Goal: Navigation & Orientation: Find specific page/section

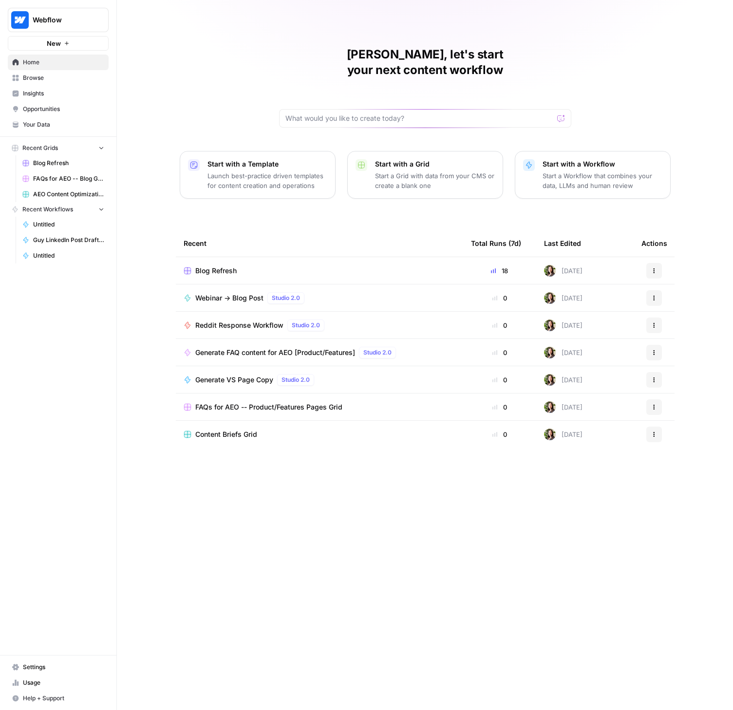
click at [45, 78] on span "Browse" at bounding box center [63, 78] width 81 height 9
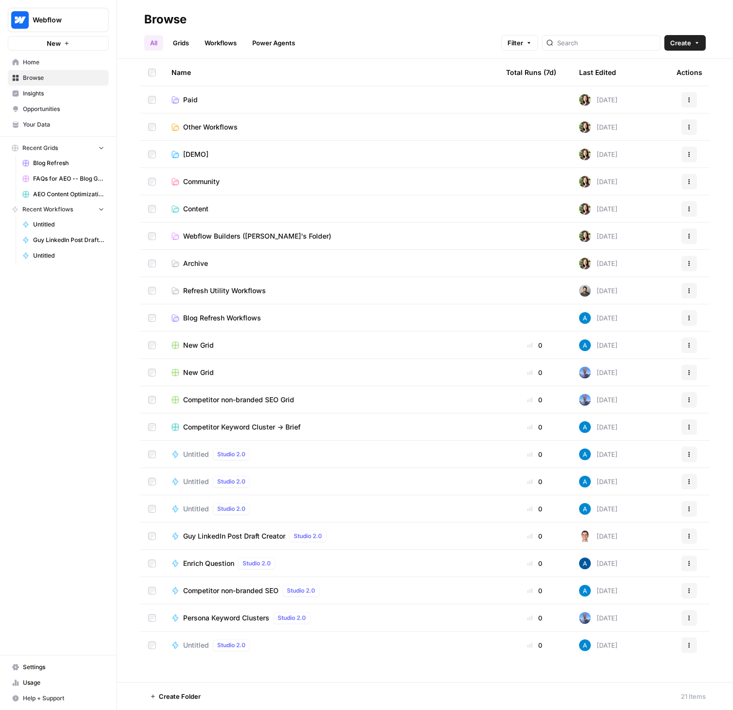
click at [205, 126] on span "Other Workflows" at bounding box center [210, 127] width 55 height 10
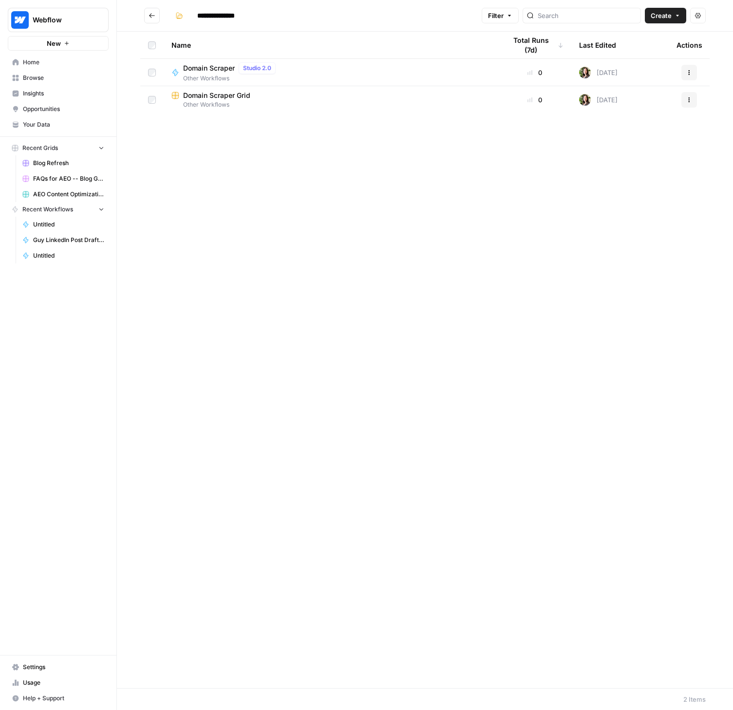
click at [268, 96] on div "Domain Scraper Grid" at bounding box center [330, 96] width 319 height 10
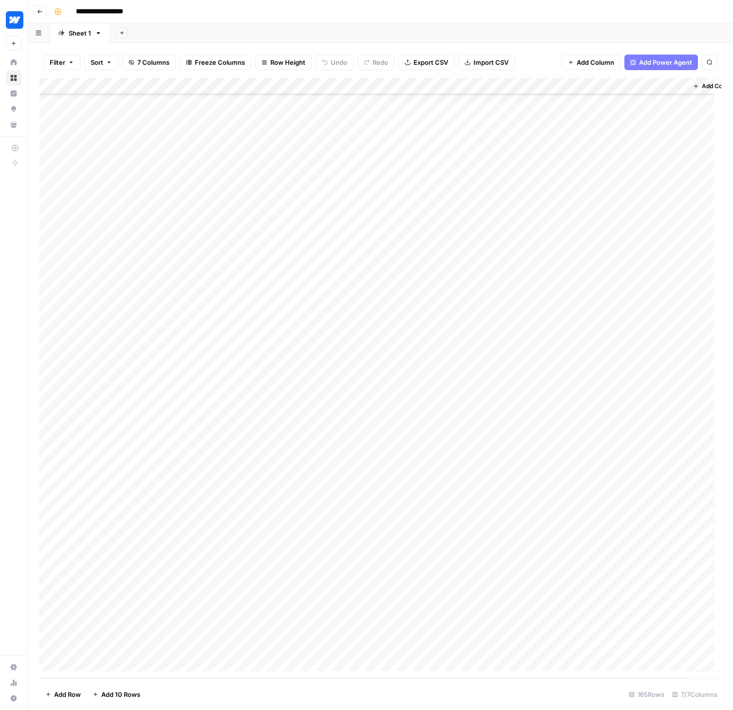
scroll to position [2172, 0]
